Goal: Transaction & Acquisition: Purchase product/service

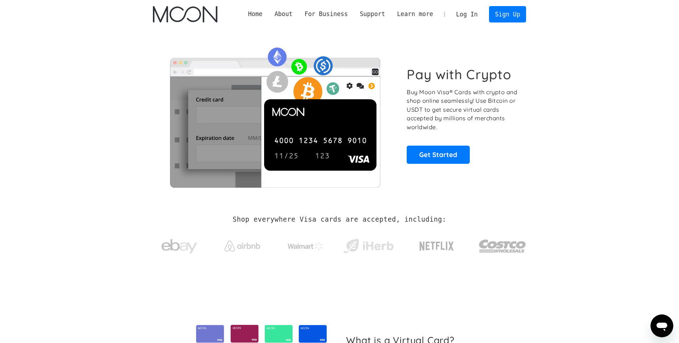
click at [464, 9] on link "Log In" at bounding box center [467, 14] width 34 height 16
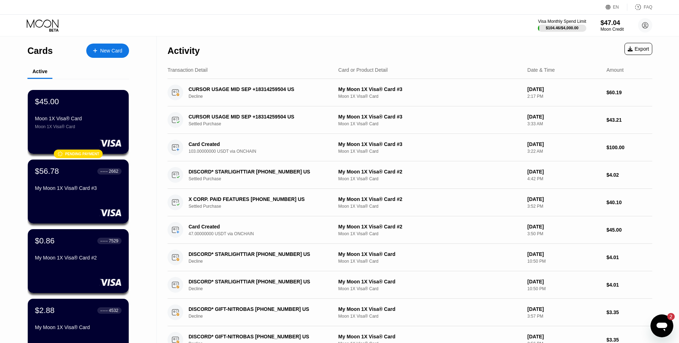
click at [670, 324] on div "Open messaging window, 2 unread messages" at bounding box center [661, 325] width 21 height 21
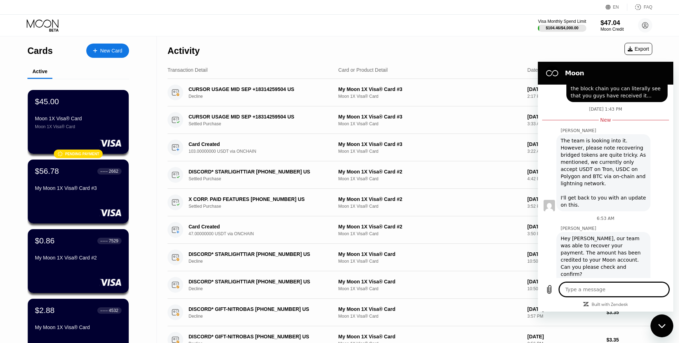
scroll to position [523, 0]
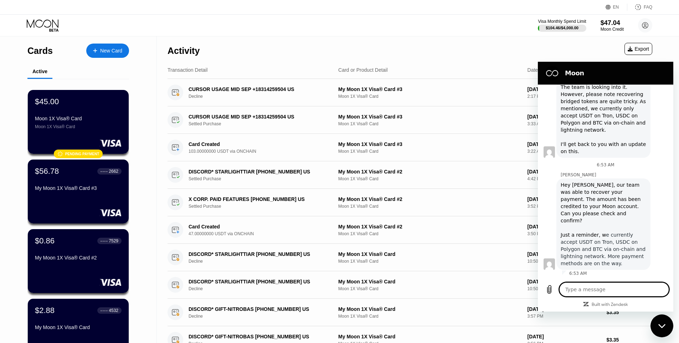
click at [408, 48] on div "Activity Export" at bounding box center [410, 48] width 485 height 25
click at [117, 48] on div "New Card" at bounding box center [111, 51] width 22 height 6
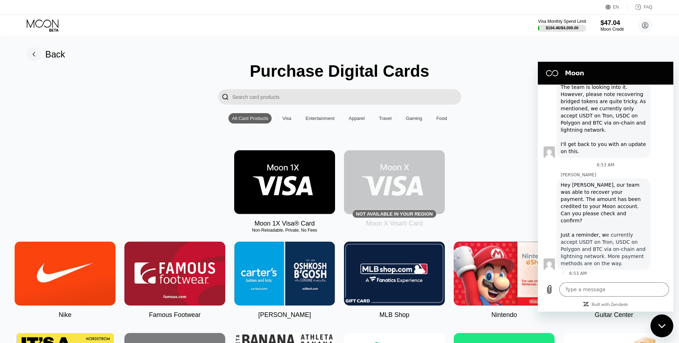
click at [300, 170] on img at bounding box center [284, 182] width 101 height 64
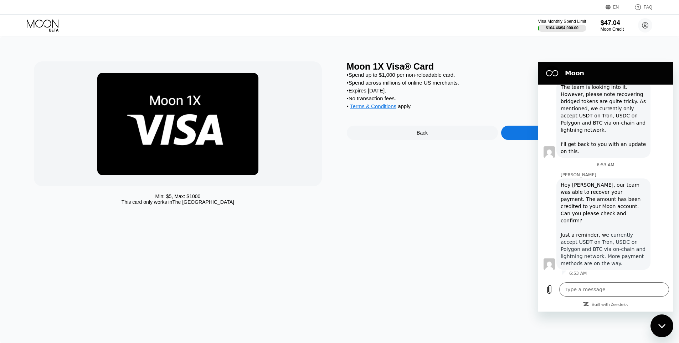
drag, startPoint x: 662, startPoint y: 319, endPoint x: 1311, endPoint y: 627, distance: 718.9
click at [662, 319] on div "Close messaging window" at bounding box center [661, 325] width 21 height 21
type textarea "x"
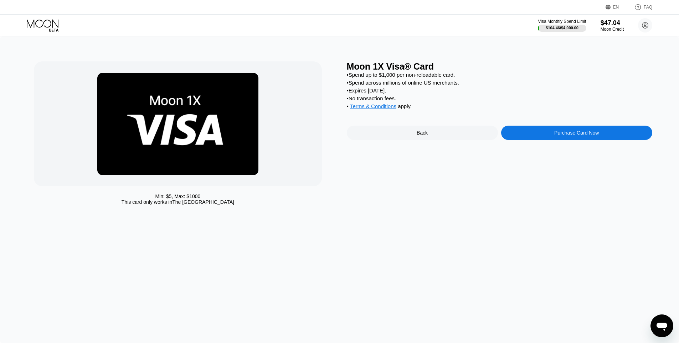
click at [560, 130] on div "Purchase Card Now" at bounding box center [576, 133] width 45 height 6
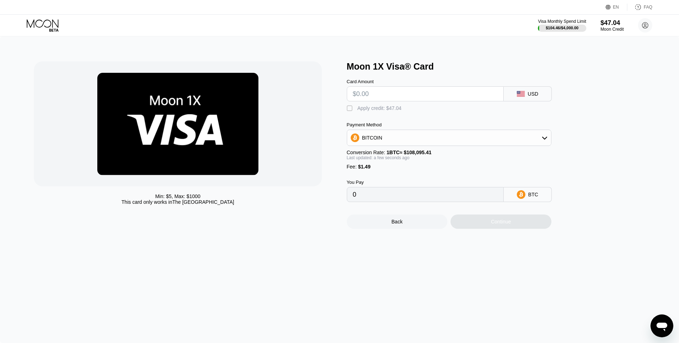
click at [458, 137] on div "BITCOIN" at bounding box center [449, 137] width 204 height 14
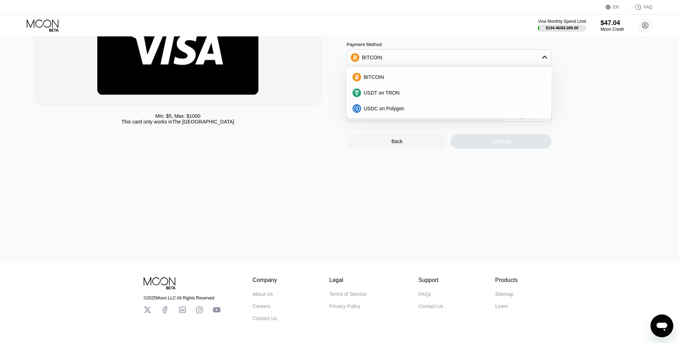
scroll to position [86, 0]
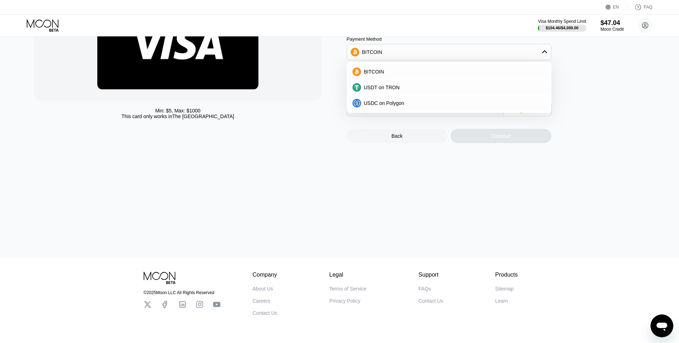
click at [384, 176] on div "Min: $ 5 , Max: $ 1000 This card only works in The United States Moon 1X Visa® …" at bounding box center [339, 104] width 679 height 306
click at [391, 139] on div "Back" at bounding box center [397, 136] width 101 height 14
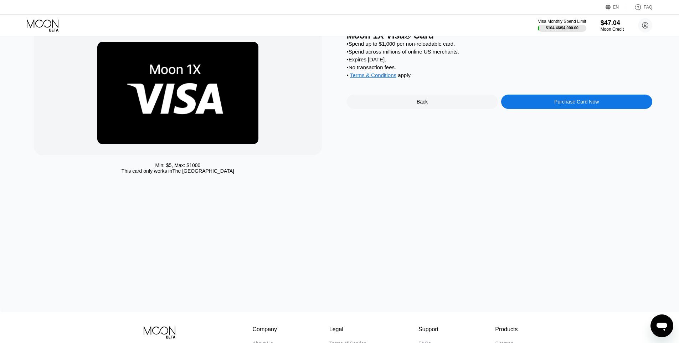
scroll to position [0, 0]
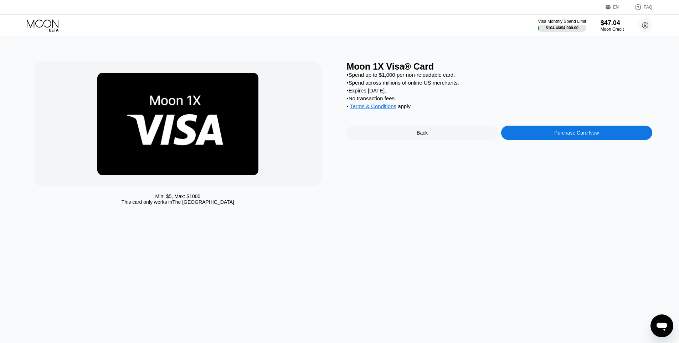
click at [451, 133] on div "Back" at bounding box center [422, 132] width 151 height 14
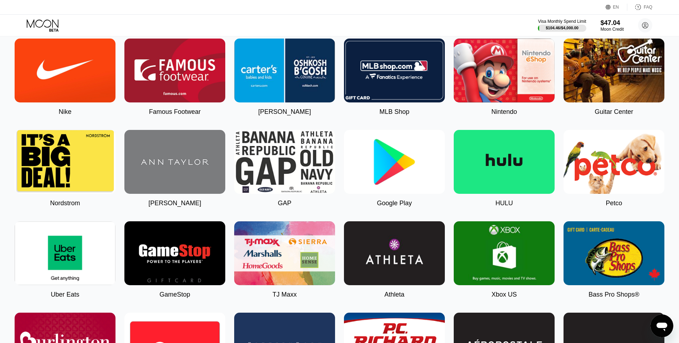
scroll to position [257, 0]
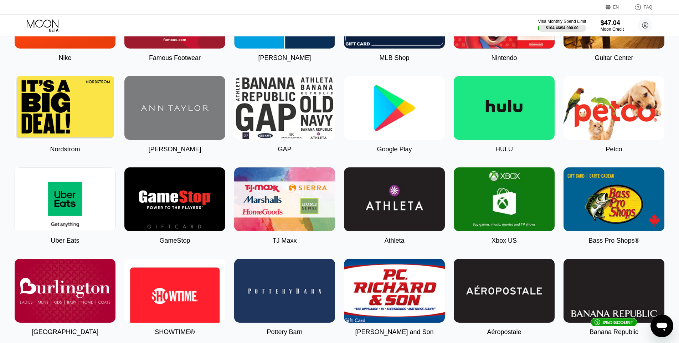
click at [81, 185] on img at bounding box center [65, 199] width 101 height 64
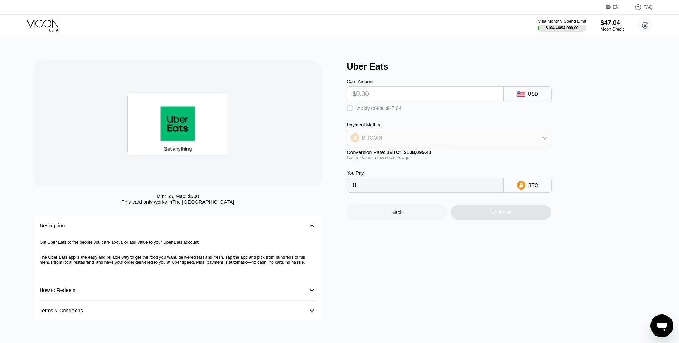
click at [422, 134] on div "BITCOIN" at bounding box center [449, 137] width 204 height 14
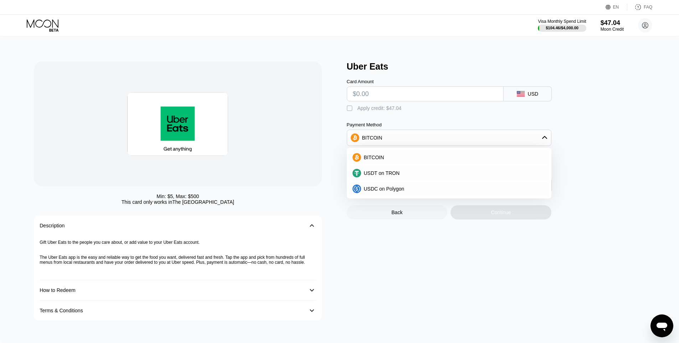
click at [422, 134] on div "BITCOIN" at bounding box center [449, 137] width 204 height 14
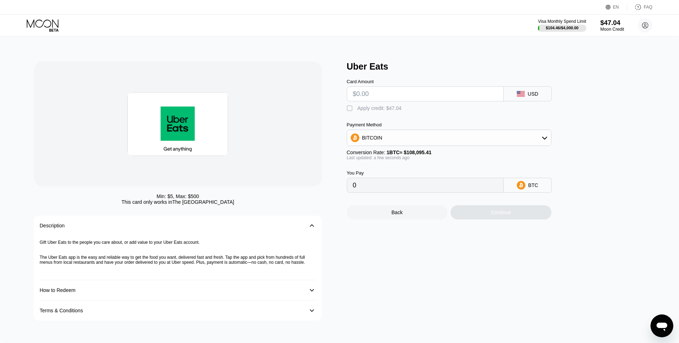
click at [615, 25] on div "$47.04" at bounding box center [612, 22] width 24 height 7
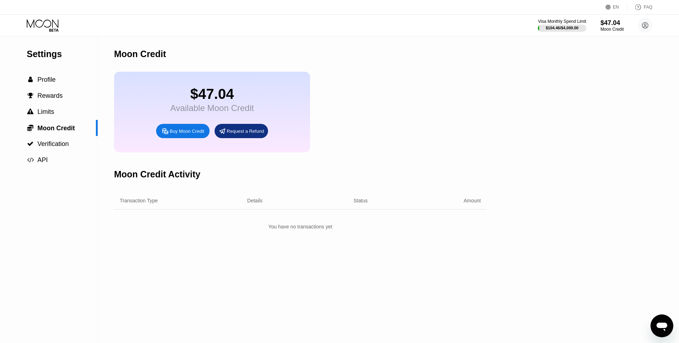
click at [173, 224] on div "You have no transactions yet" at bounding box center [300, 226] width 372 height 13
click at [33, 24] on icon at bounding box center [43, 25] width 33 height 12
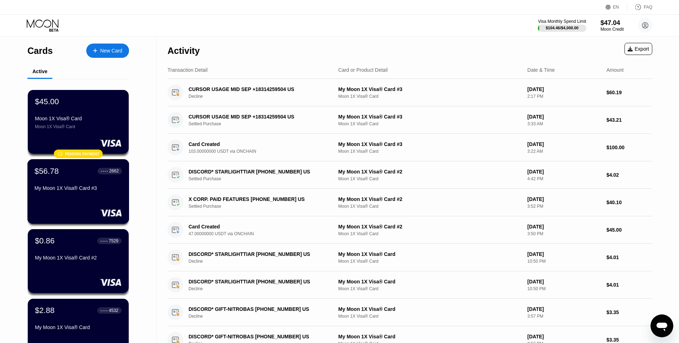
click at [80, 204] on div "$56.78 ● ● ● ● 2662 My Moon 1X Visa® Card #3" at bounding box center [78, 191] width 102 height 65
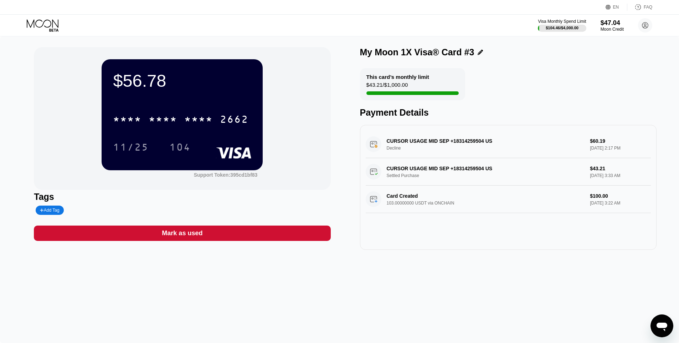
scroll to position [523, 0]
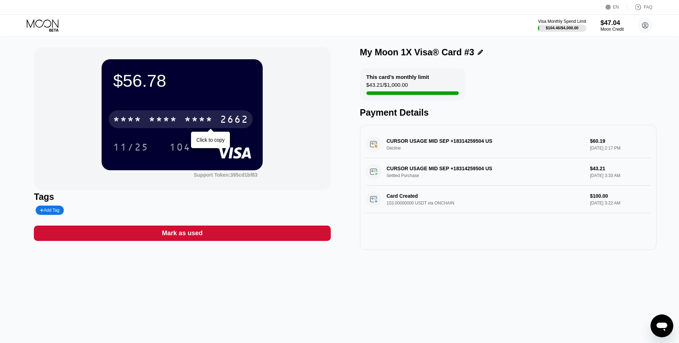
click at [141, 124] on div "* * * *" at bounding box center [127, 119] width 29 height 11
click at [129, 145] on div "11/25" at bounding box center [131, 147] width 36 height 11
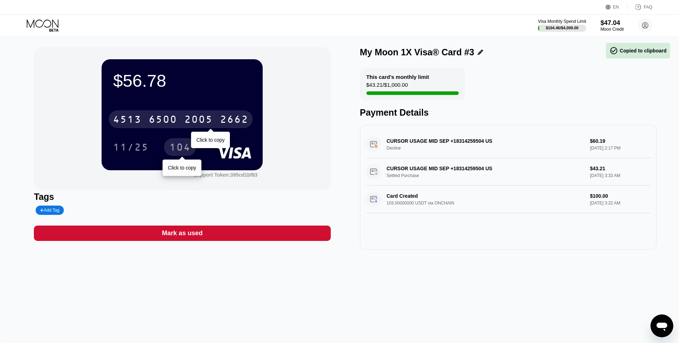
click at [176, 152] on div "104" at bounding box center [179, 147] width 21 height 11
click at [29, 67] on div "$56.78 4513 6500 2005 2662 Click to copy 11/25 104 Support Token: 395cd1bf83 Ta…" at bounding box center [339, 189] width 679 height 306
click at [160, 126] on div "6500" at bounding box center [163, 119] width 29 height 11
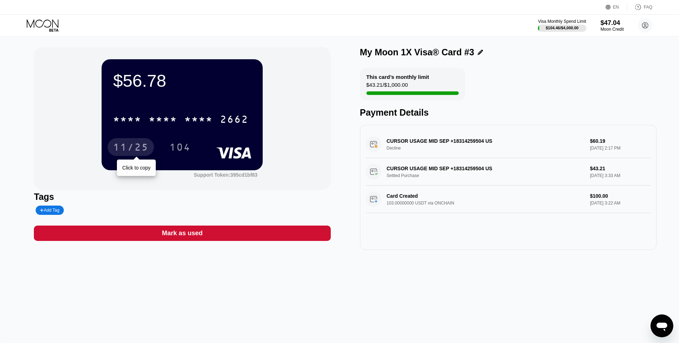
click at [122, 147] on div "11/25" at bounding box center [131, 147] width 36 height 11
click at [178, 144] on div "104" at bounding box center [179, 147] width 21 height 11
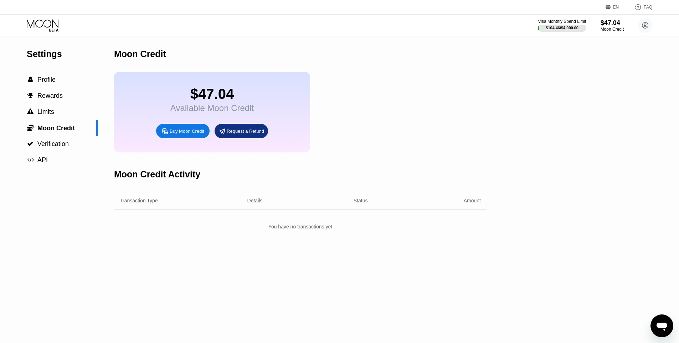
click at [57, 29] on icon at bounding box center [53, 30] width 9 height 3
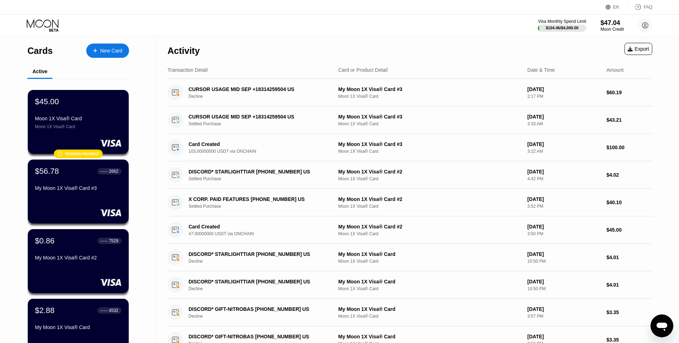
click at [48, 30] on icon at bounding box center [43, 25] width 33 height 12
click at [107, 56] on div "New Card" at bounding box center [107, 50] width 43 height 14
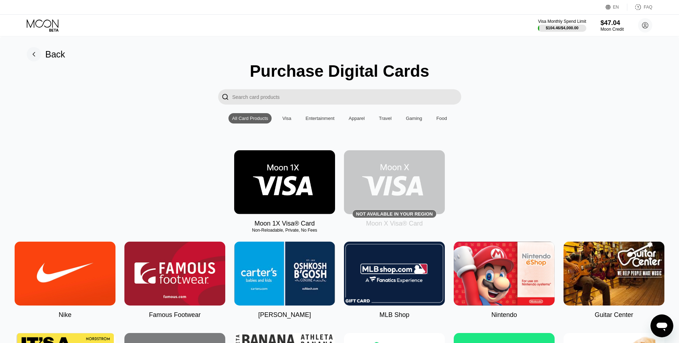
click at [272, 97] on input "Search card products" at bounding box center [346, 96] width 229 height 15
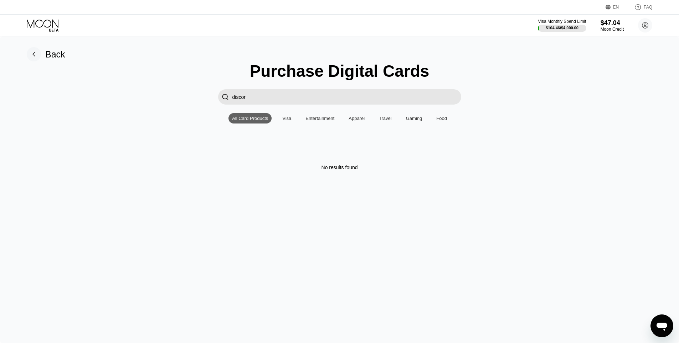
type input "discord"
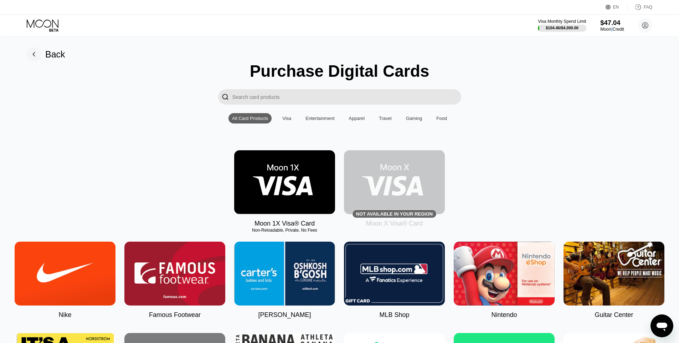
click at [612, 27] on div "Moon Credit" at bounding box center [612, 29] width 24 height 5
click at [610, 31] on div "Moon Credit" at bounding box center [612, 29] width 24 height 5
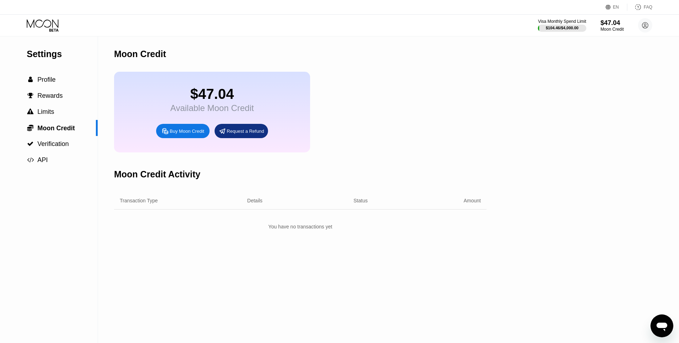
click at [169, 130] on icon at bounding box center [164, 130] width 7 height 7
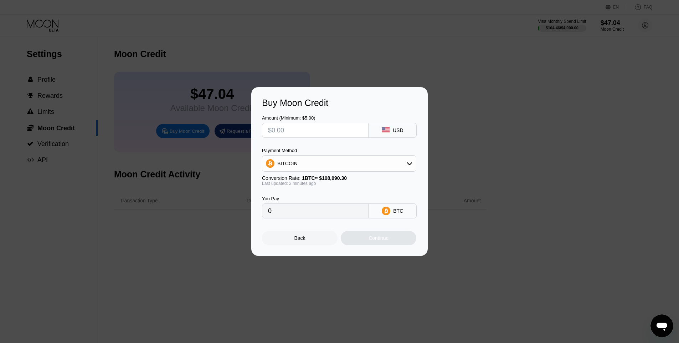
click at [462, 181] on div "Buy Moon Credit Amount (Minimum: $5.00) USD Payment Method BITCOIN Conversion R…" at bounding box center [339, 171] width 679 height 169
click at [50, 109] on div "Buy Moon Credit Amount (Minimum: $5.00) USD Payment Method BITCOIN Conversion R…" at bounding box center [339, 171] width 679 height 169
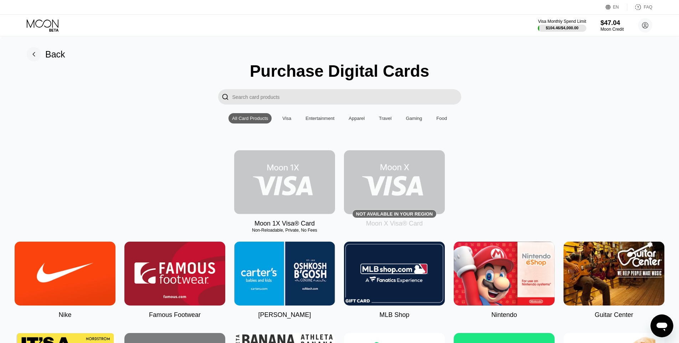
click at [277, 199] on img at bounding box center [284, 182] width 101 height 64
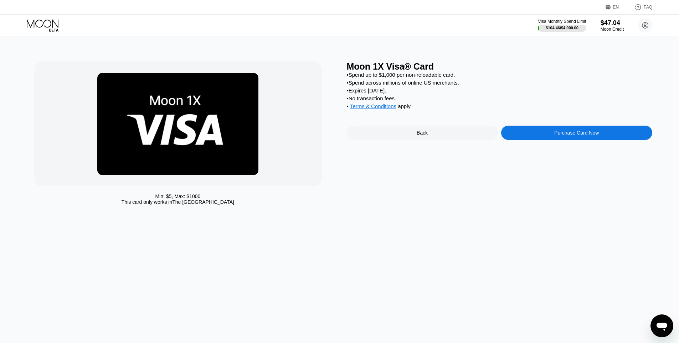
click at [574, 133] on div "Purchase Card Now" at bounding box center [576, 133] width 45 height 6
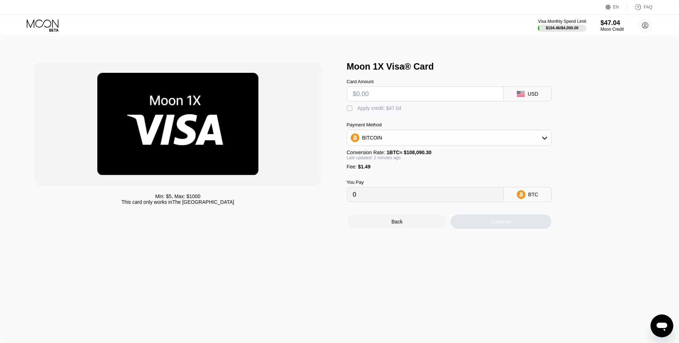
click at [403, 97] on input "text" at bounding box center [425, 94] width 145 height 14
type input "$45"
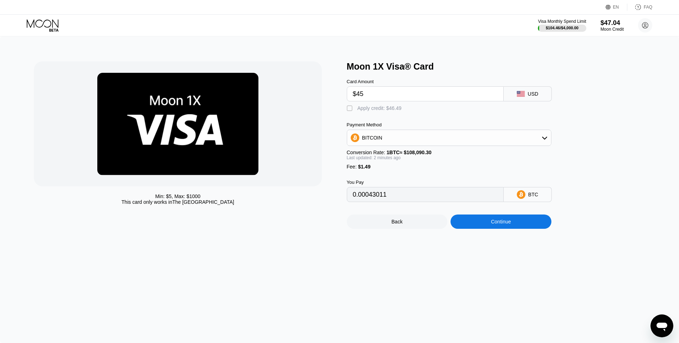
type input "0.00043011"
type input "$45"
click at [389, 139] on div "BITCOIN" at bounding box center [449, 137] width 204 height 14
click at [355, 110] on div " Apply credit: $46.49" at bounding box center [376, 108] width 58 height 7
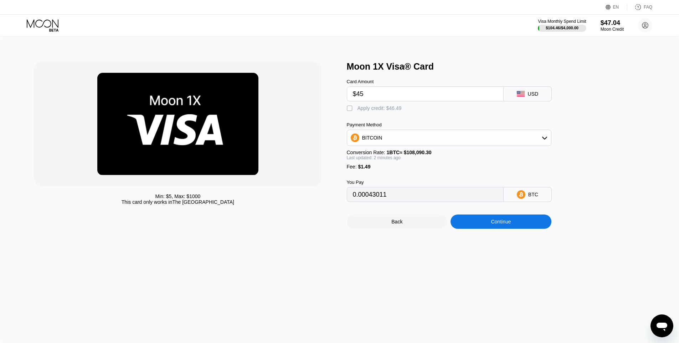
type input "0"
click at [388, 97] on input "$45" at bounding box center [425, 94] width 145 height 14
click at [481, 225] on div "Continue" at bounding box center [501, 221] width 101 height 14
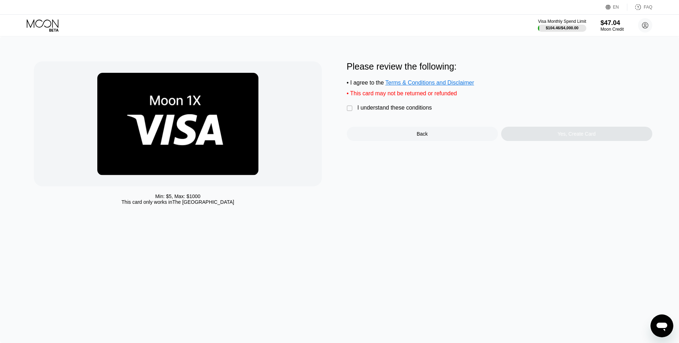
click at [379, 111] on div " I understand these conditions" at bounding box center [391, 107] width 89 height 7
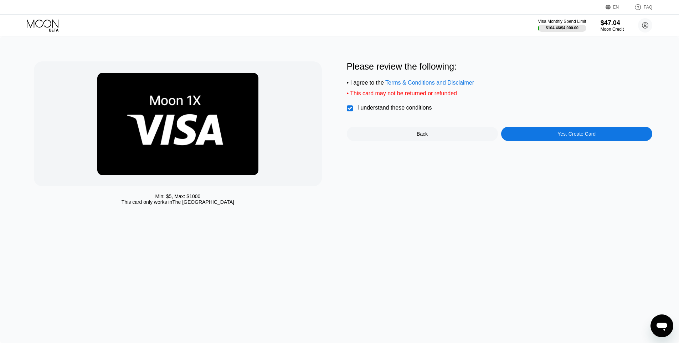
click at [560, 139] on div "Yes, Create Card" at bounding box center [576, 134] width 151 height 14
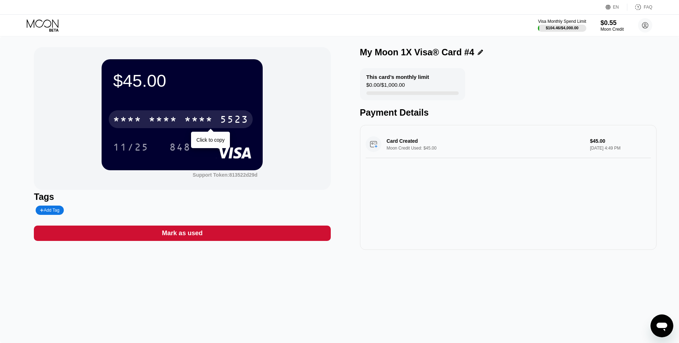
click at [160, 116] on div "* * * *" at bounding box center [163, 119] width 29 height 11
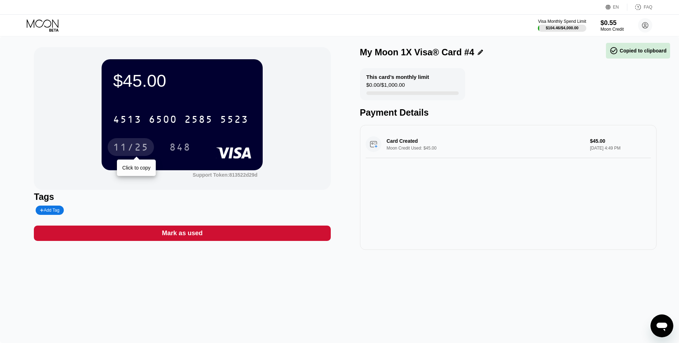
click at [148, 147] on div "11/25" at bounding box center [131, 147] width 36 height 11
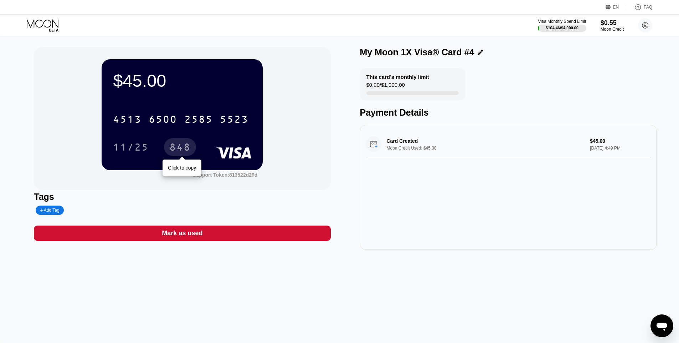
click at [183, 142] on div "848" at bounding box center [180, 147] width 32 height 18
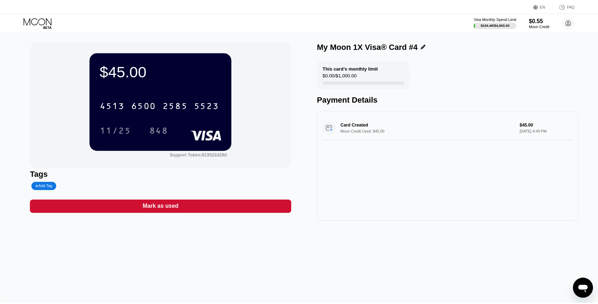
scroll to position [523, 0]
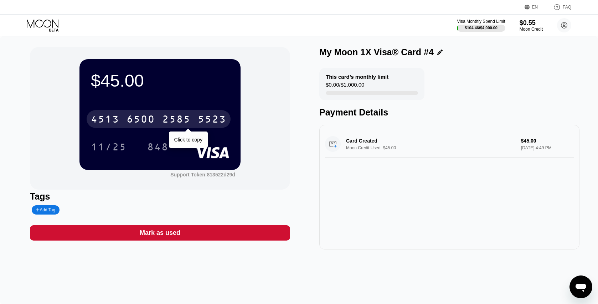
click at [135, 114] on div "4513 6500 2585 5523" at bounding box center [159, 119] width 144 height 18
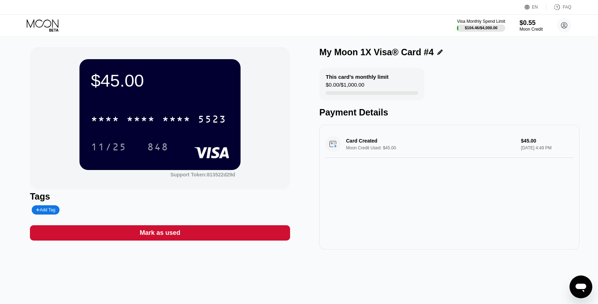
click at [35, 51] on div "$45.00 * * * * * * * * * * * * 5523 11/25 848 Support Token: 813522d29d" at bounding box center [160, 118] width 260 height 143
